Goal: Information Seeking & Learning: Learn about a topic

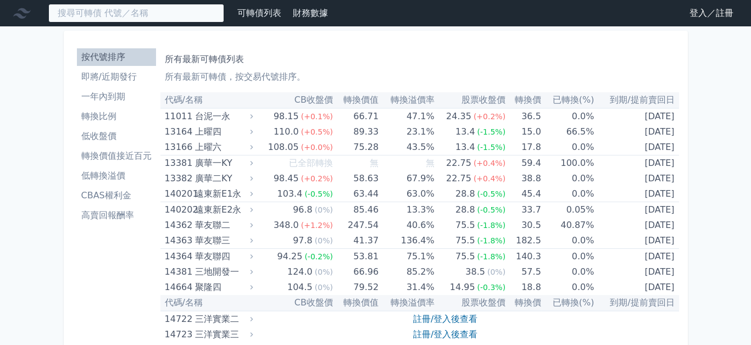
click at [113, 12] on input at bounding box center [136, 13] width 176 height 19
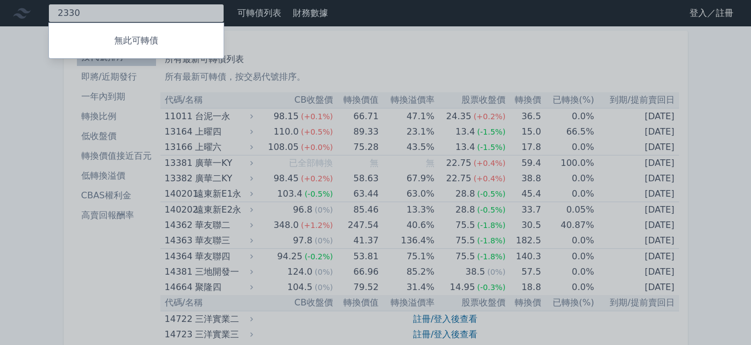
type input "2330"
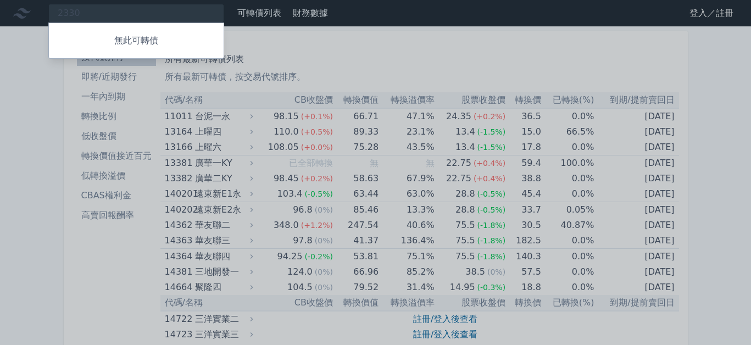
click at [100, 262] on div at bounding box center [375, 172] width 751 height 345
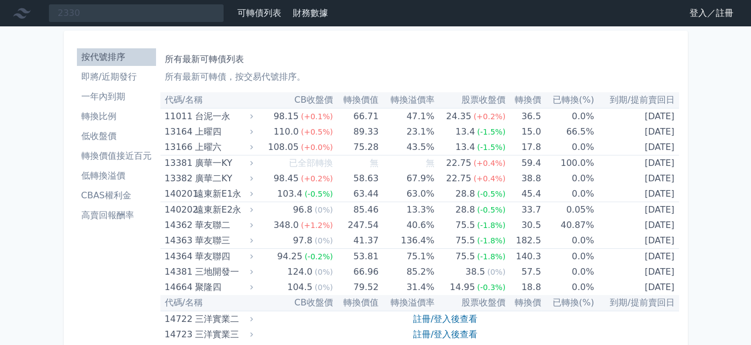
click at [122, 82] on li "即將/近期發行" at bounding box center [116, 76] width 79 height 13
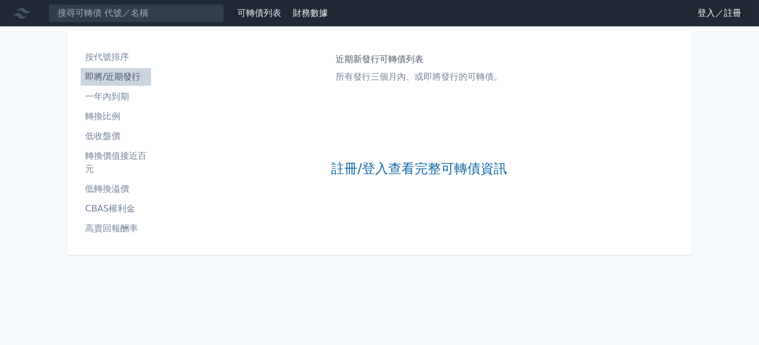
click at [724, 11] on link "登入／註冊" at bounding box center [718, 13] width 61 height 18
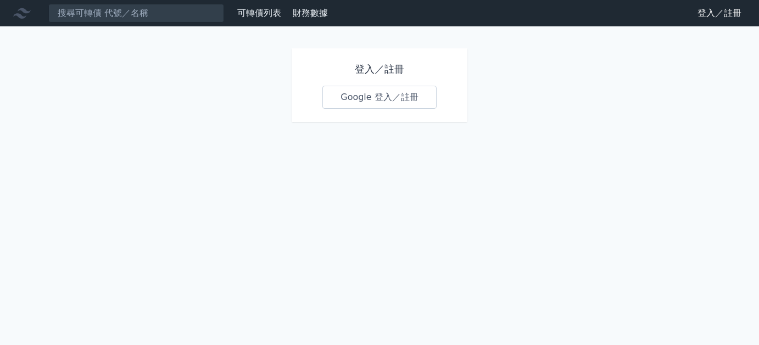
click at [419, 91] on link "Google 登入／註冊" at bounding box center [379, 97] width 114 height 23
click at [377, 102] on link "Google 登入／註冊" at bounding box center [379, 97] width 114 height 23
click at [262, 14] on link "可轉債列表" at bounding box center [259, 13] width 44 height 10
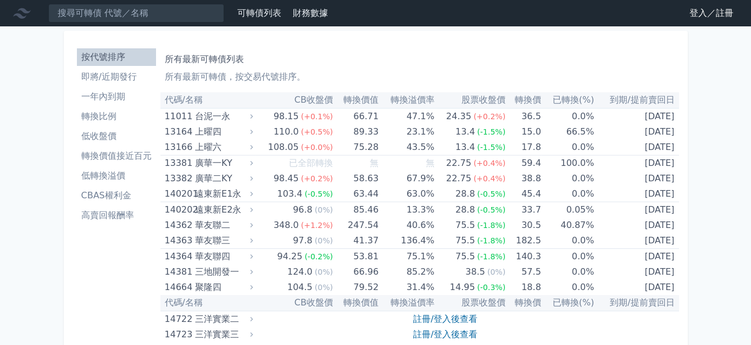
click at [694, 13] on link "登入／註冊" at bounding box center [710, 13] width 61 height 18
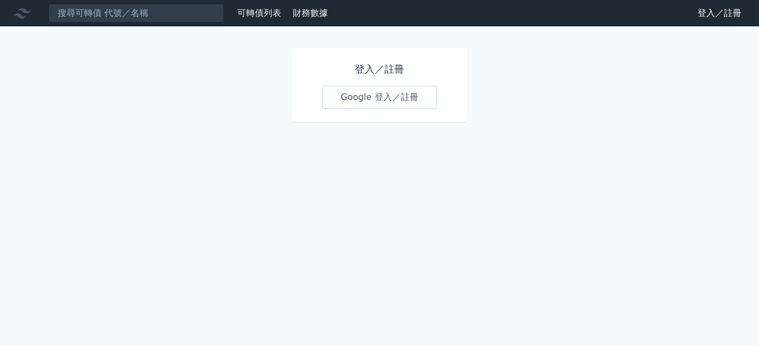
click at [374, 106] on link "Google 登入／註冊" at bounding box center [379, 97] width 114 height 23
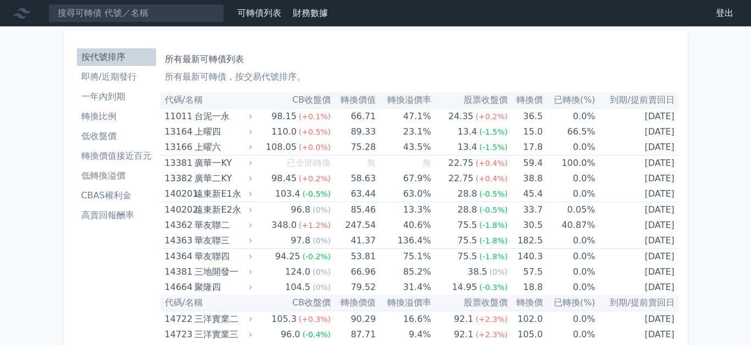
click at [126, 76] on li "即將/近期發行" at bounding box center [116, 76] width 79 height 13
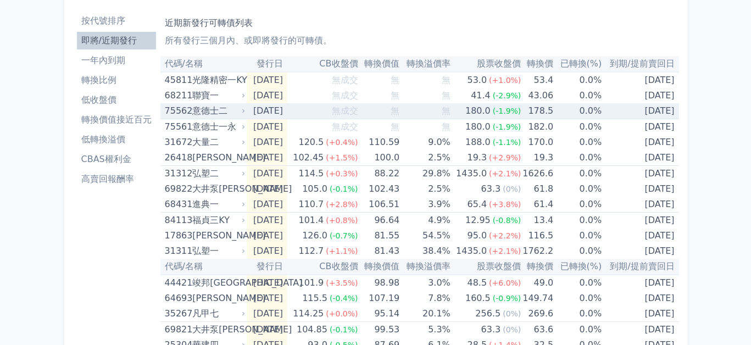
scroll to position [55, 0]
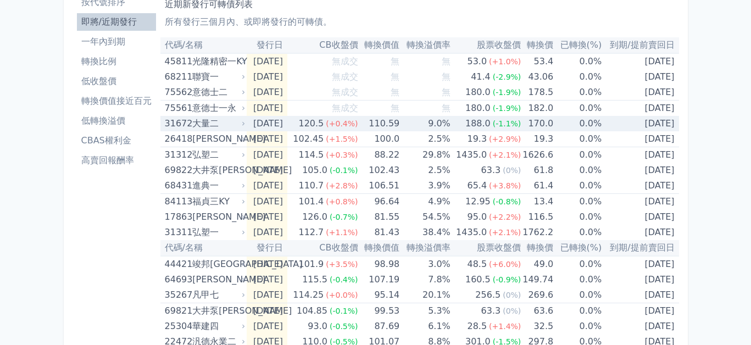
click at [318, 122] on div "120.5" at bounding box center [311, 123] width 30 height 15
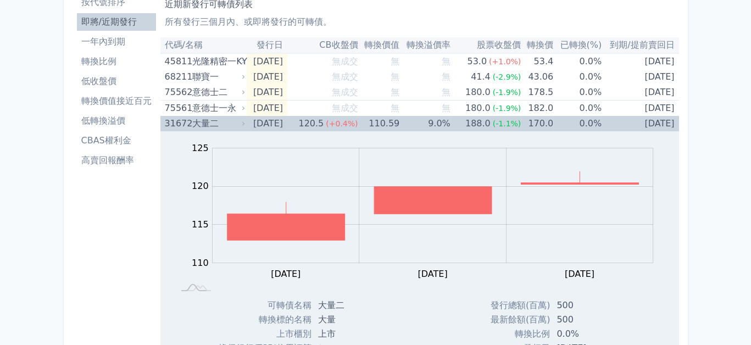
click at [366, 131] on div "Zoom Out 112 108 110 112 114 130 125 120 115 105 100 L [DATE] Aug [DATE] Aug [D…" at bounding box center [419, 214] width 518 height 167
click at [250, 126] on td "[DATE]" at bounding box center [267, 123] width 41 height 15
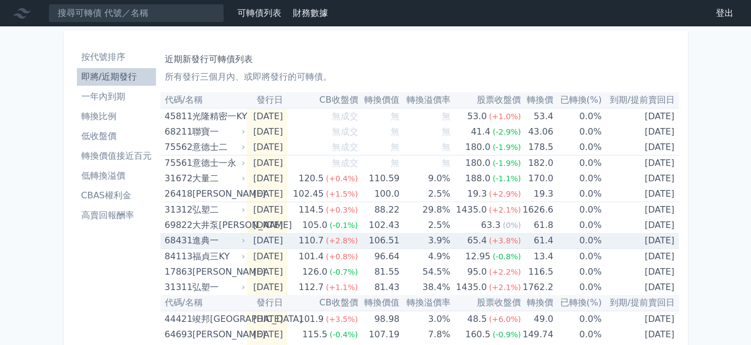
scroll to position [0, 0]
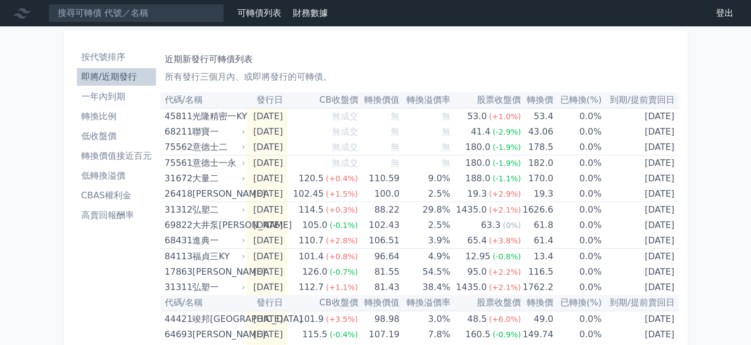
click at [395, 100] on th "轉換價值" at bounding box center [378, 100] width 42 height 16
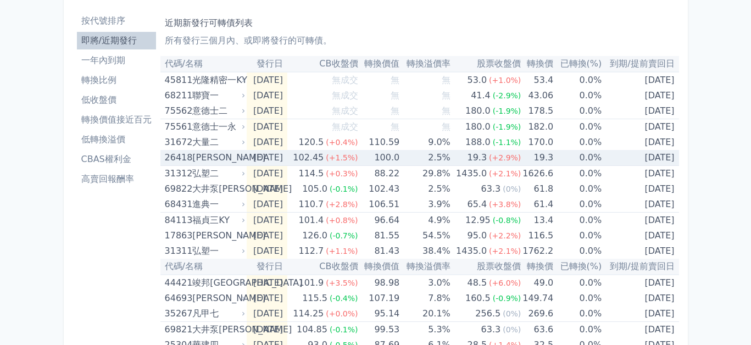
scroll to position [55, 0]
